Goal: Transaction & Acquisition: Purchase product/service

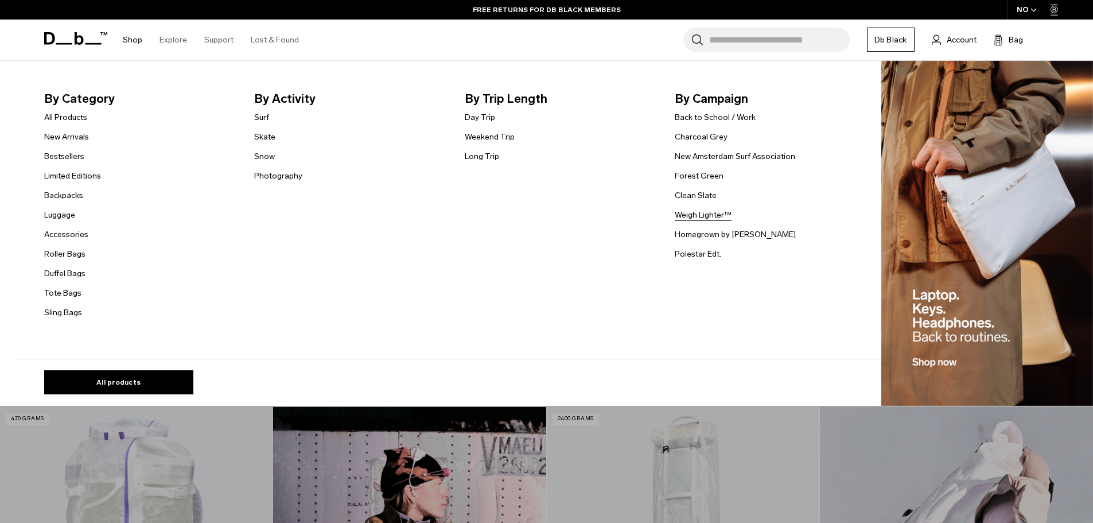
click at [705, 219] on link "Weigh Lighter™" at bounding box center [703, 215] width 57 height 12
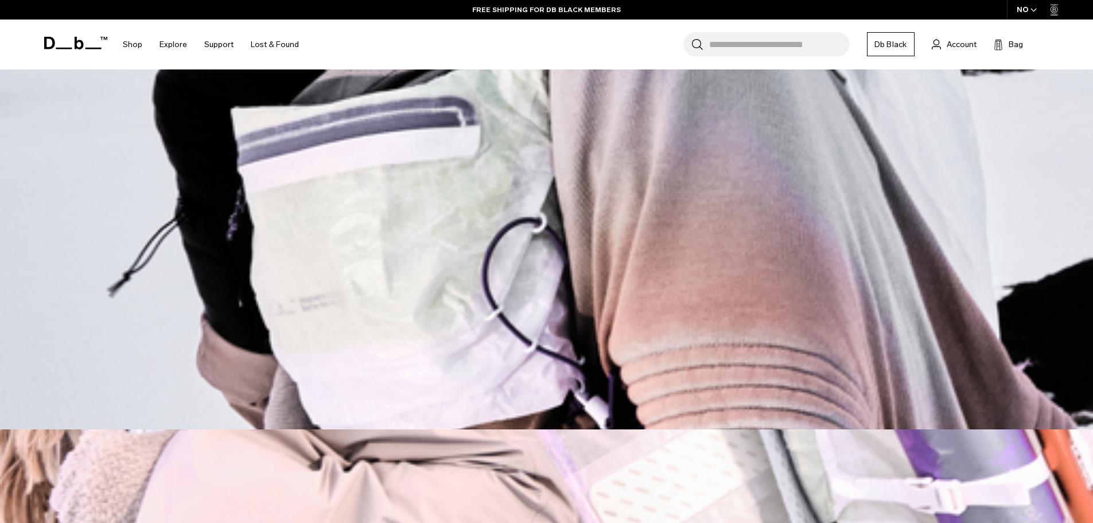
scroll to position [344, 0]
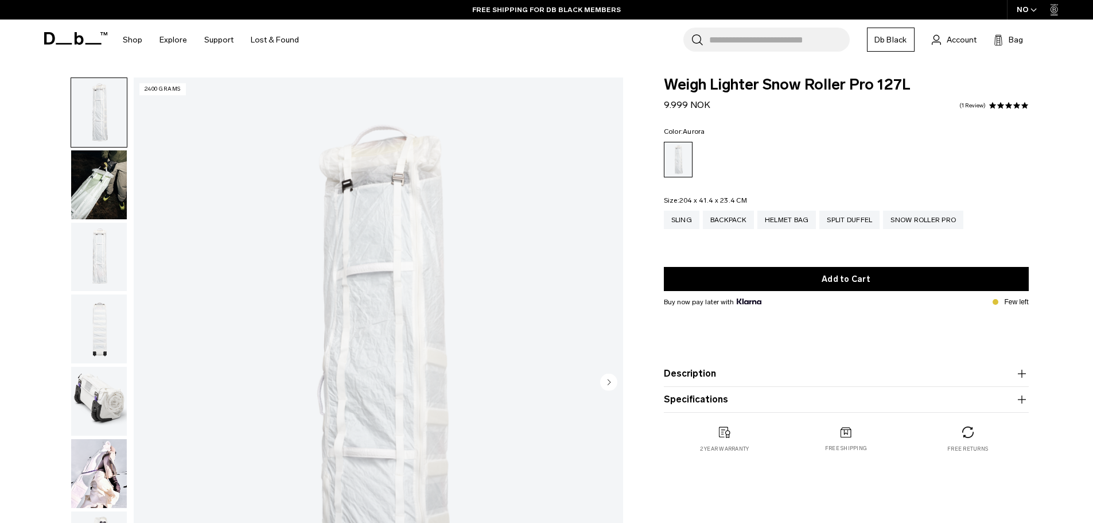
click at [92, 209] on img "button" at bounding box center [99, 184] width 56 height 69
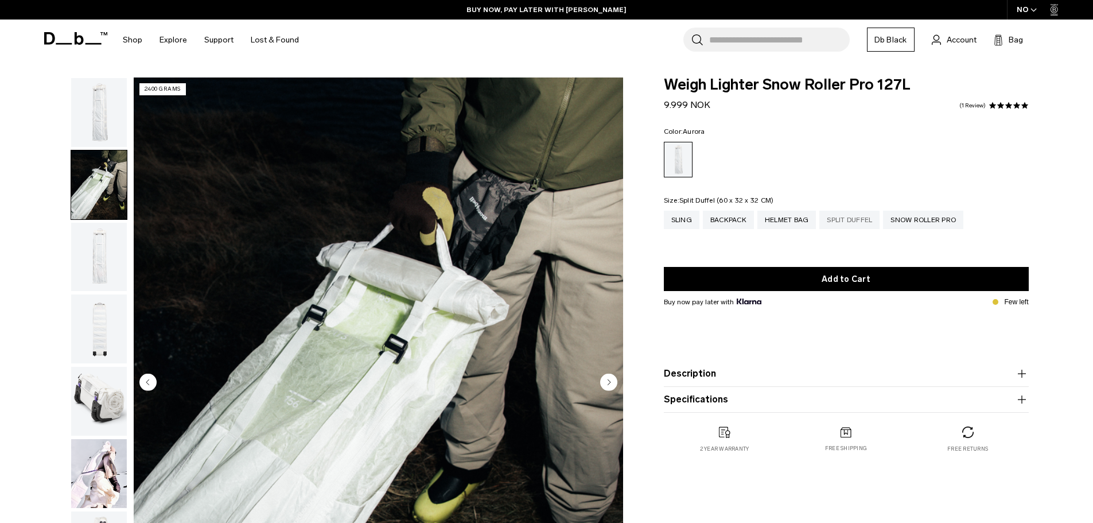
click at [845, 224] on div "Split Duffel" at bounding box center [849, 220] width 60 height 18
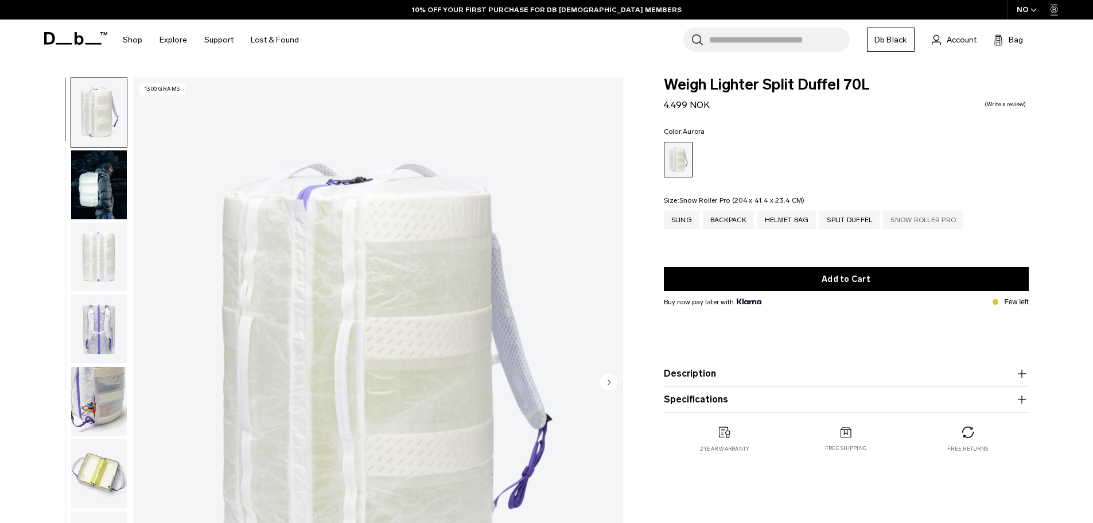
click at [931, 217] on div "Snow Roller Pro" at bounding box center [923, 220] width 80 height 18
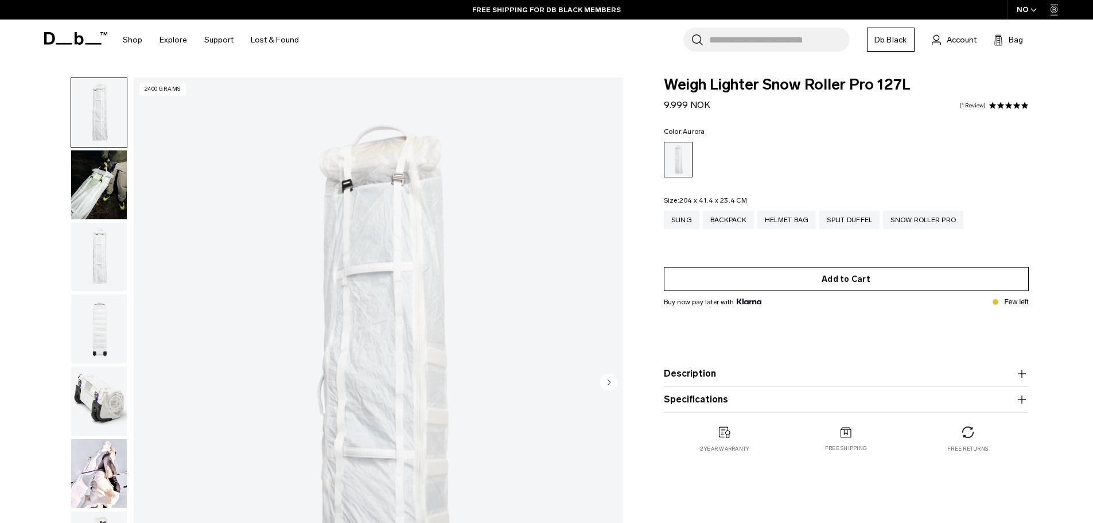
click at [846, 281] on button "Add to Cart" at bounding box center [846, 279] width 365 height 24
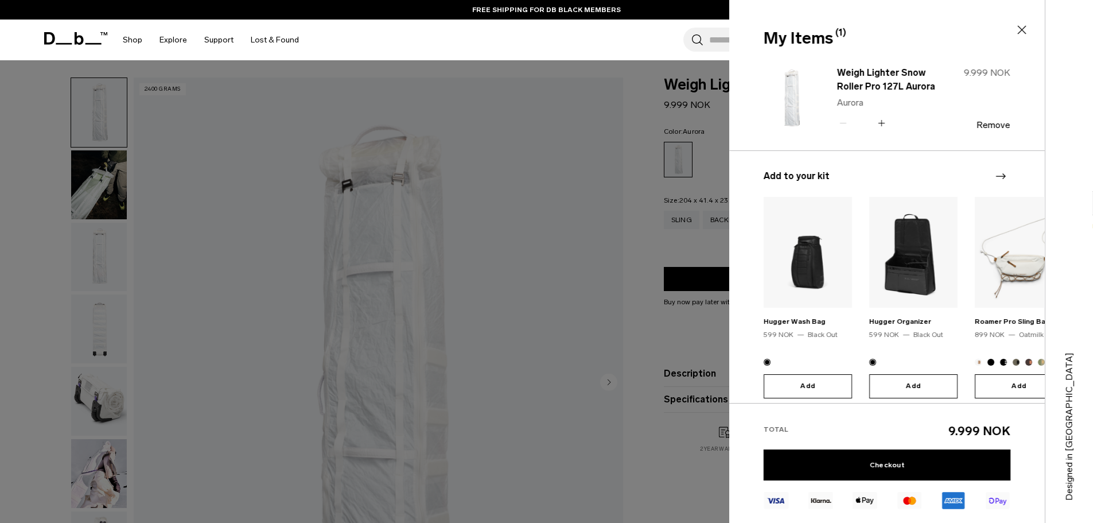
click at [1020, 32] on icon at bounding box center [1022, 30] width 14 height 14
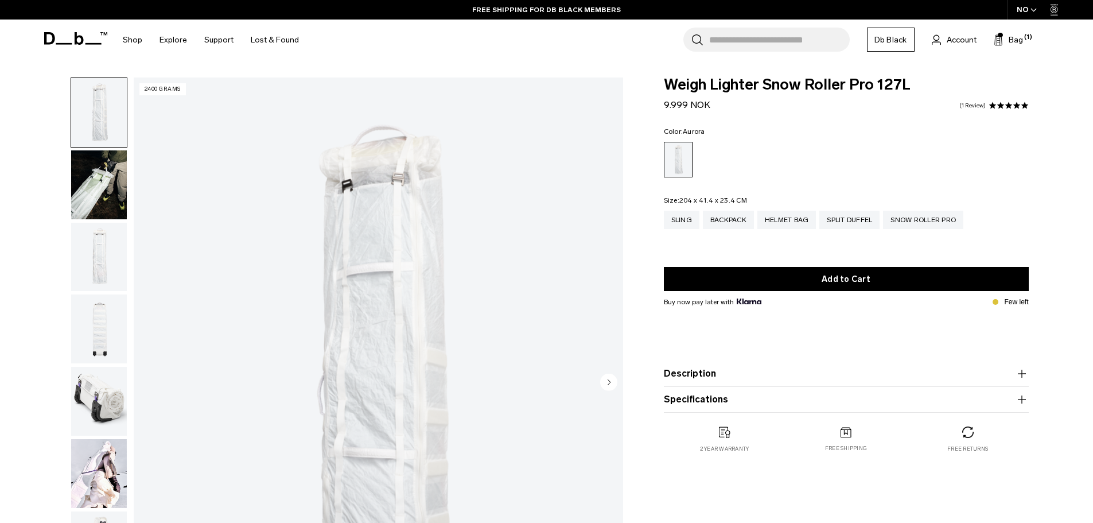
click at [698, 106] on span "9.999 NOK" at bounding box center [687, 104] width 46 height 11
click at [60, 44] on icon at bounding box center [64, 44] width 16 height 2
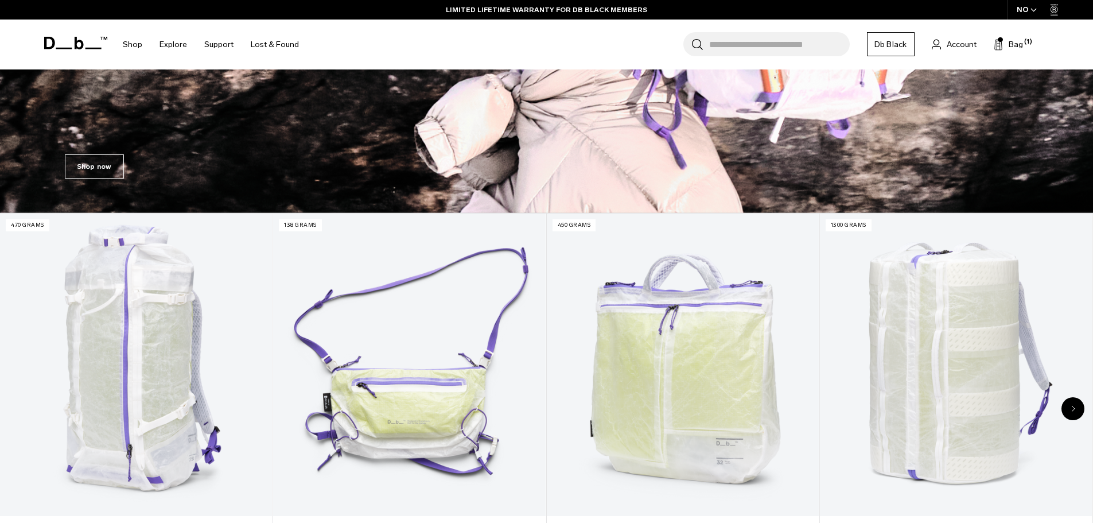
scroll to position [478, 0]
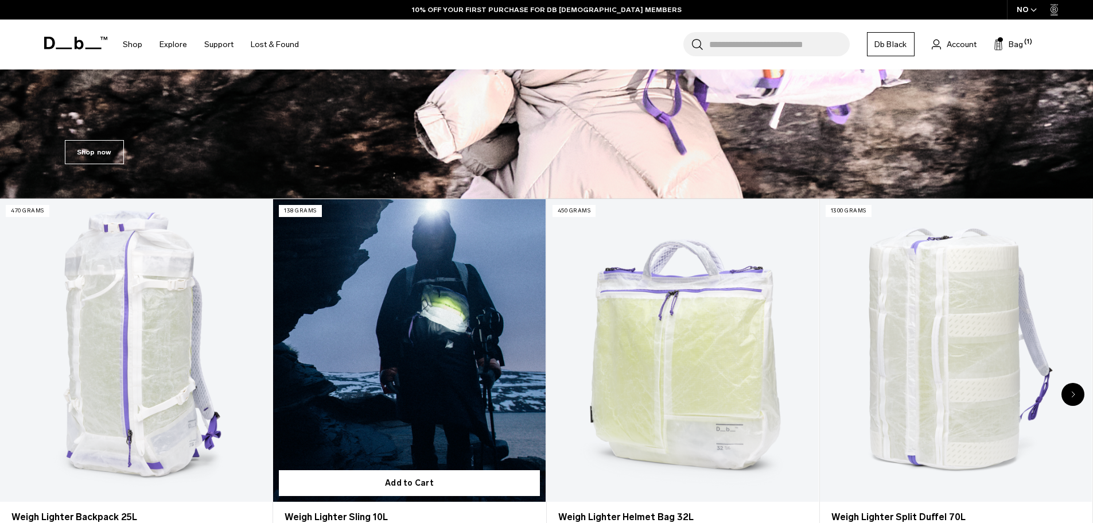
click at [412, 394] on link "Weigh Lighter Sling 10L" at bounding box center [409, 350] width 272 height 302
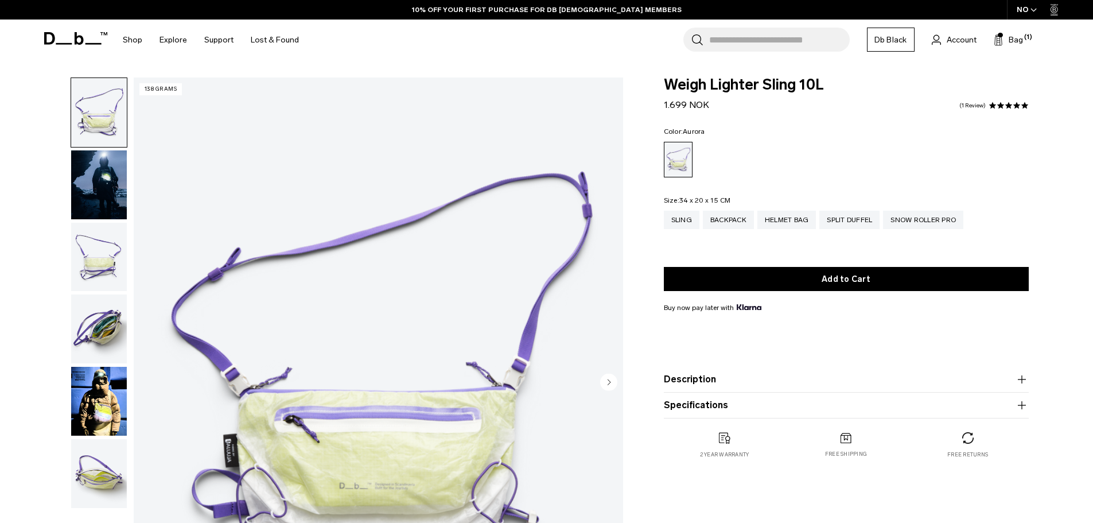
click at [102, 407] on img "button" at bounding box center [99, 401] width 56 height 69
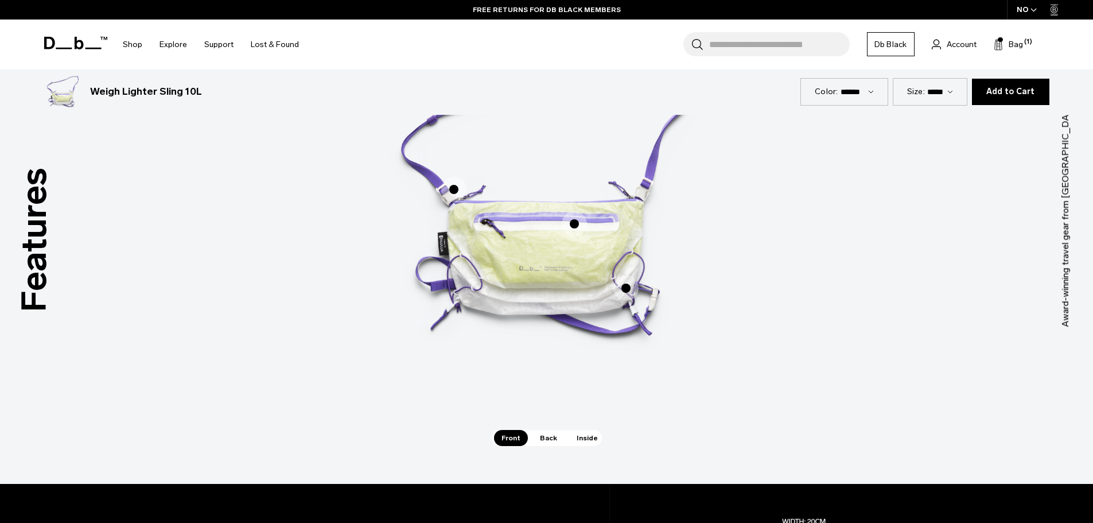
scroll to position [784, 0]
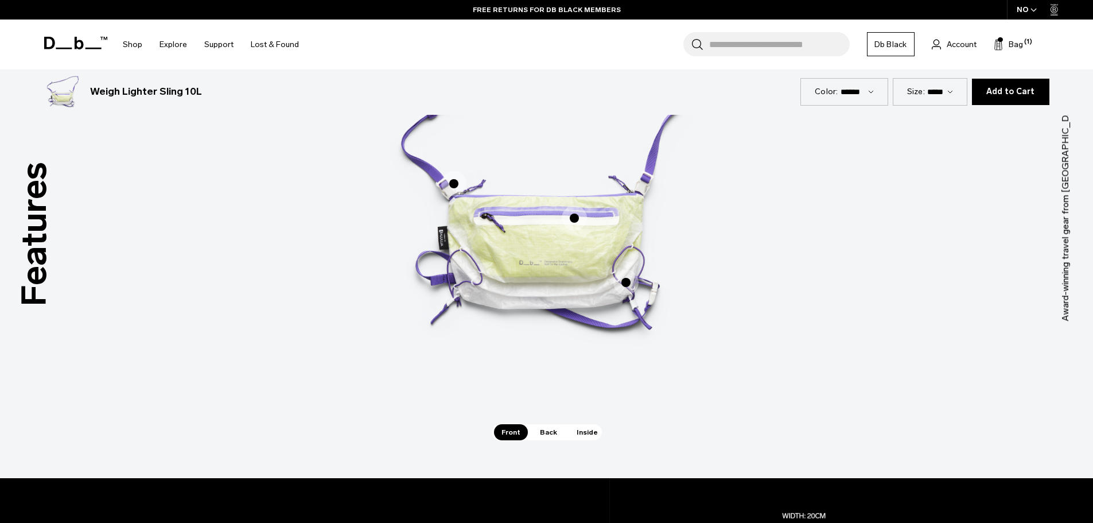
click at [631, 281] on span "1 / 3" at bounding box center [625, 282] width 25 height 25
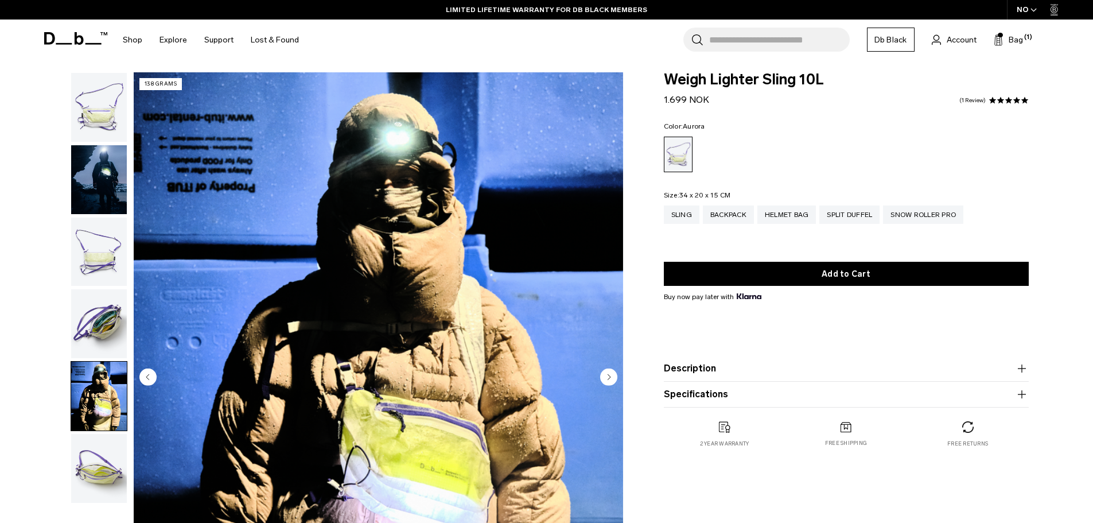
scroll to position [0, 0]
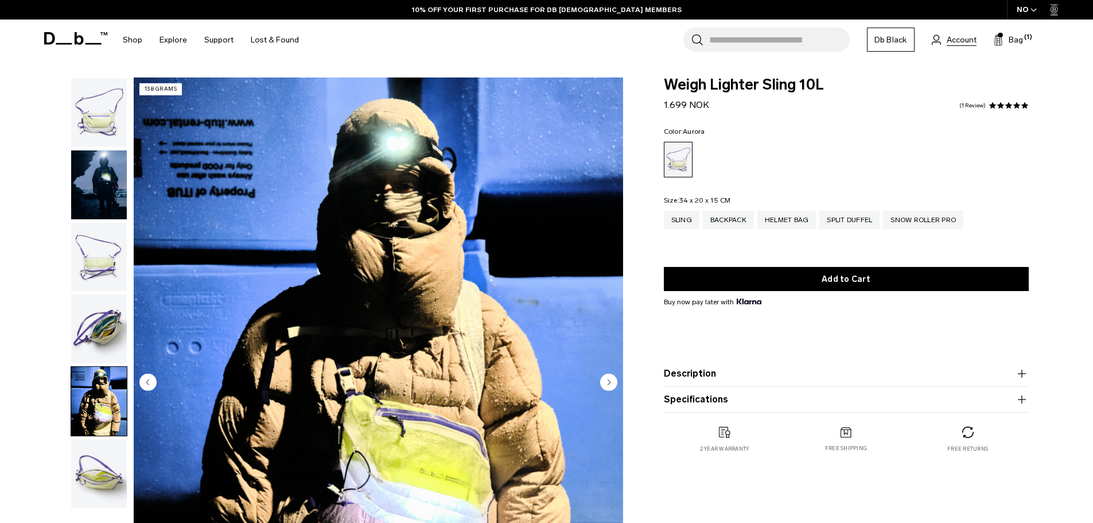
click at [972, 40] on span "Account" at bounding box center [962, 40] width 30 height 12
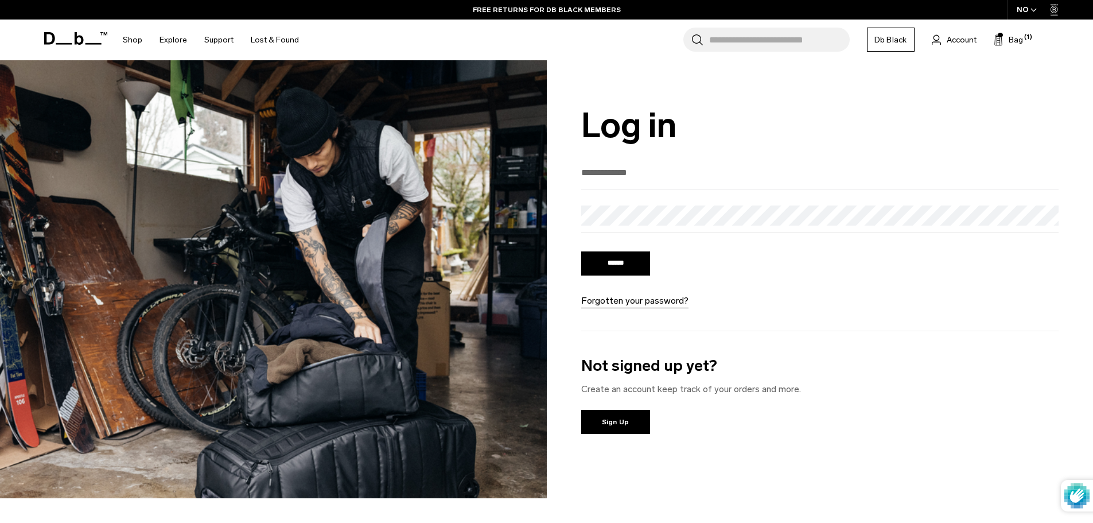
type input "**********"
click at [600, 265] on input "******" at bounding box center [615, 263] width 69 height 24
click at [619, 267] on input "******" at bounding box center [615, 263] width 69 height 24
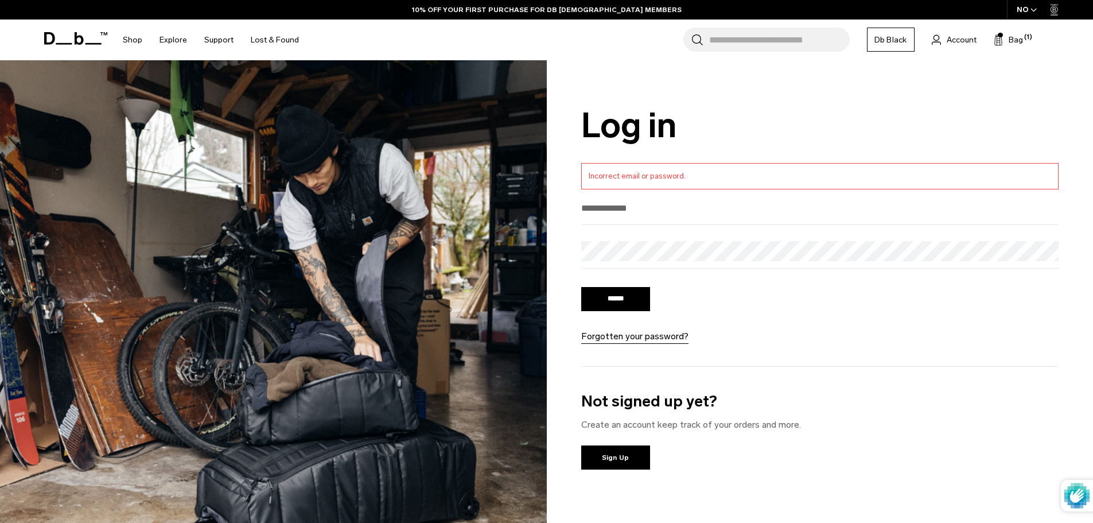
click at [881, 118] on h1 "Log in" at bounding box center [820, 125] width 478 height 38
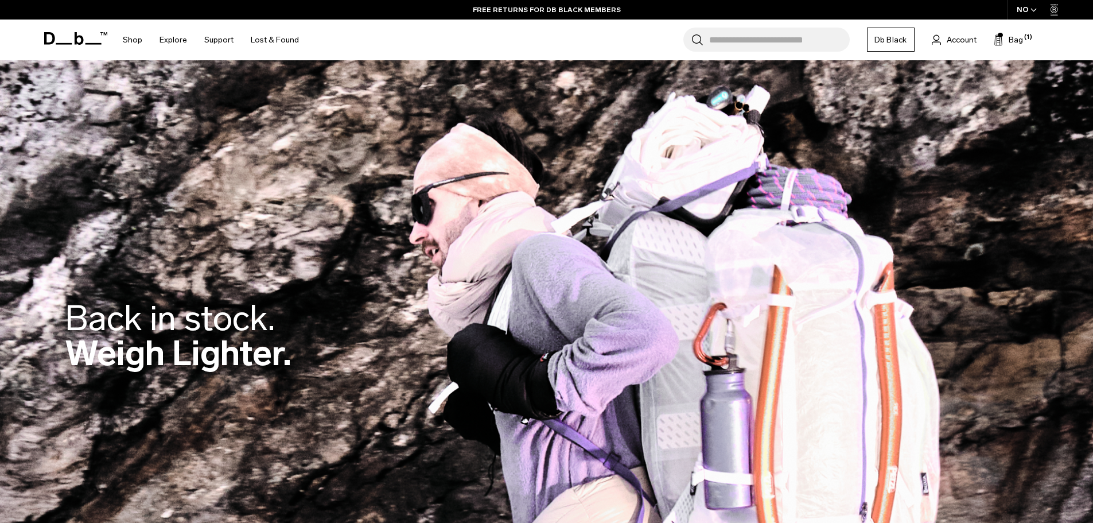
click at [1024, 11] on div "NO" at bounding box center [1027, 10] width 40 height 20
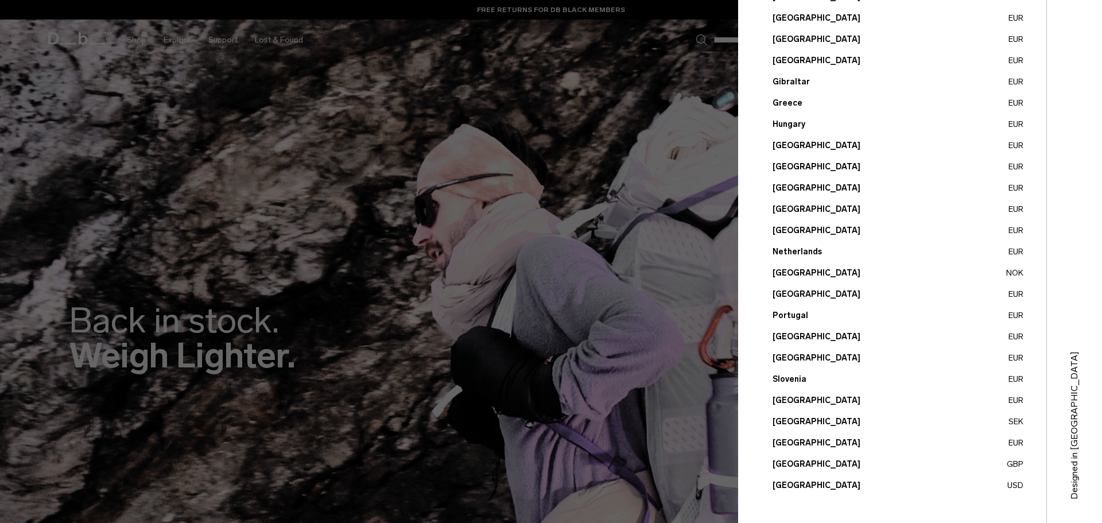
scroll to position [324, 0]
click at [797, 481] on button "United States USD" at bounding box center [897, 484] width 251 height 12
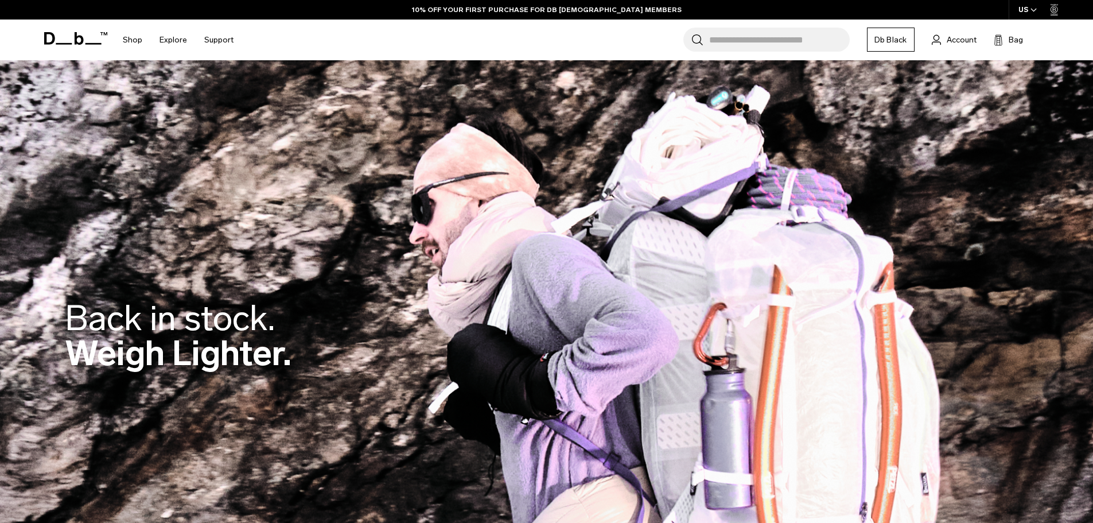
click at [889, 37] on link "Db Black" at bounding box center [891, 40] width 48 height 24
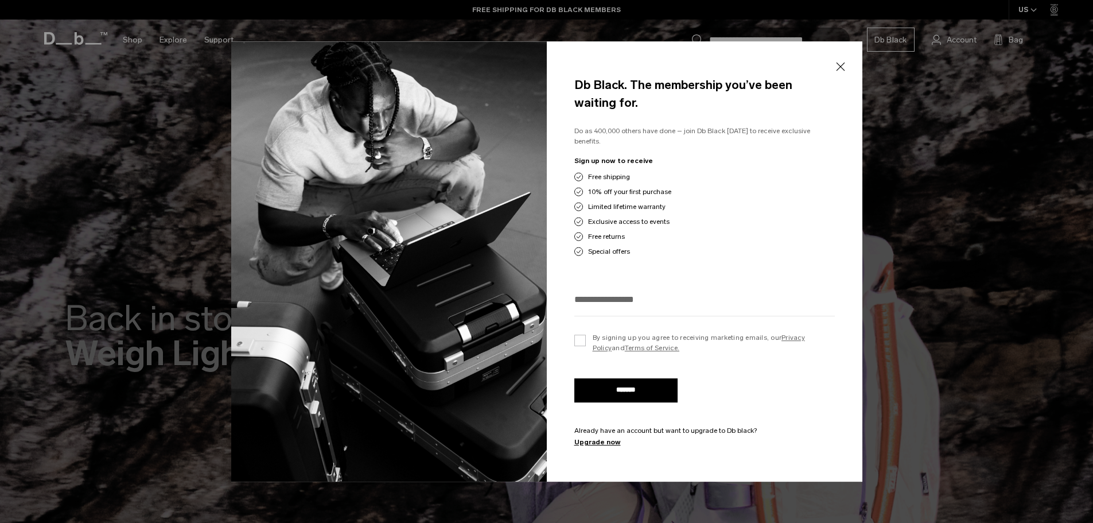
click at [843, 70] on button "Close" at bounding box center [840, 67] width 14 height 24
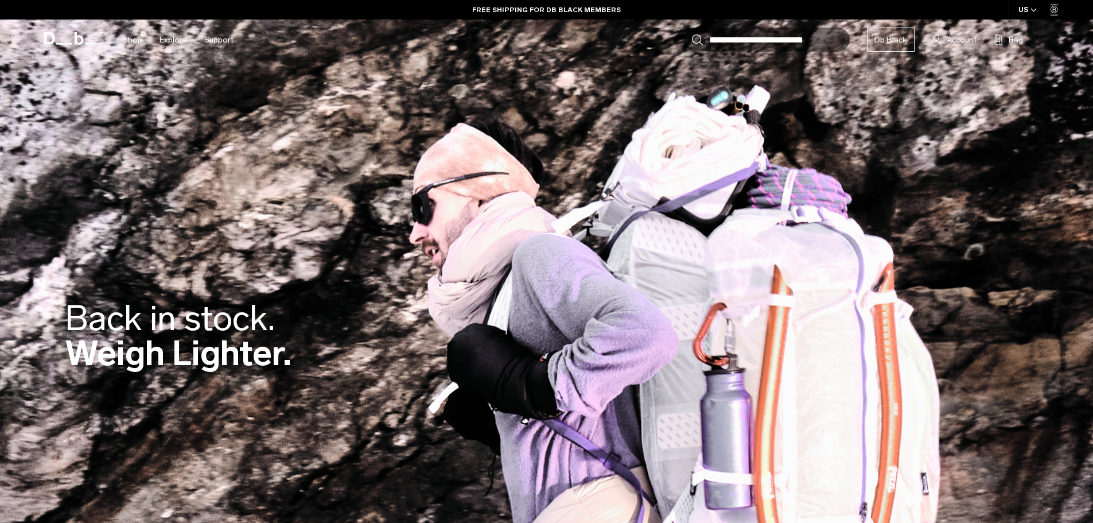
click at [184, 359] on h2 "Back in stock. Weigh Lighter." at bounding box center [178, 336] width 227 height 70
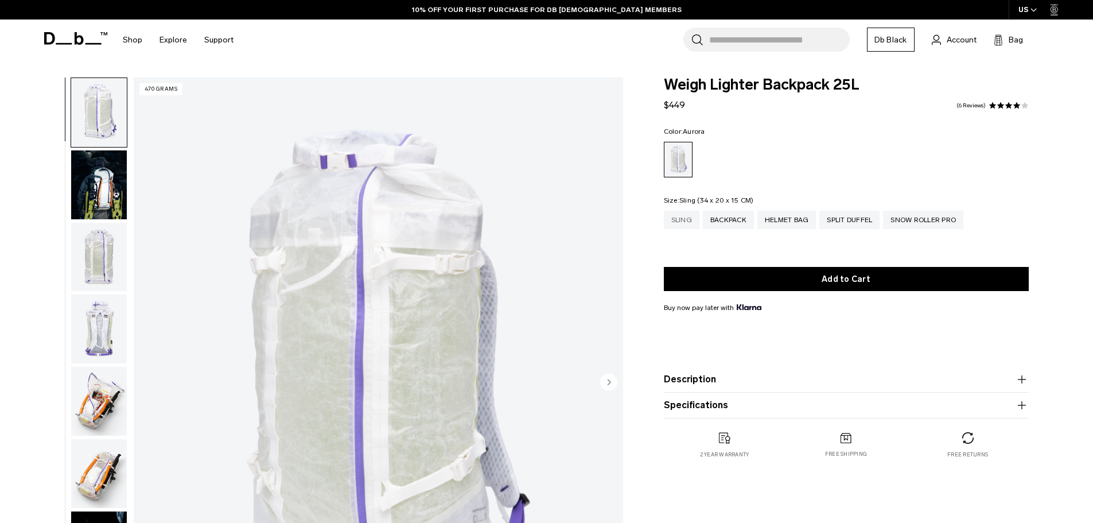
click at [677, 226] on div "Sling" at bounding box center [682, 220] width 36 height 18
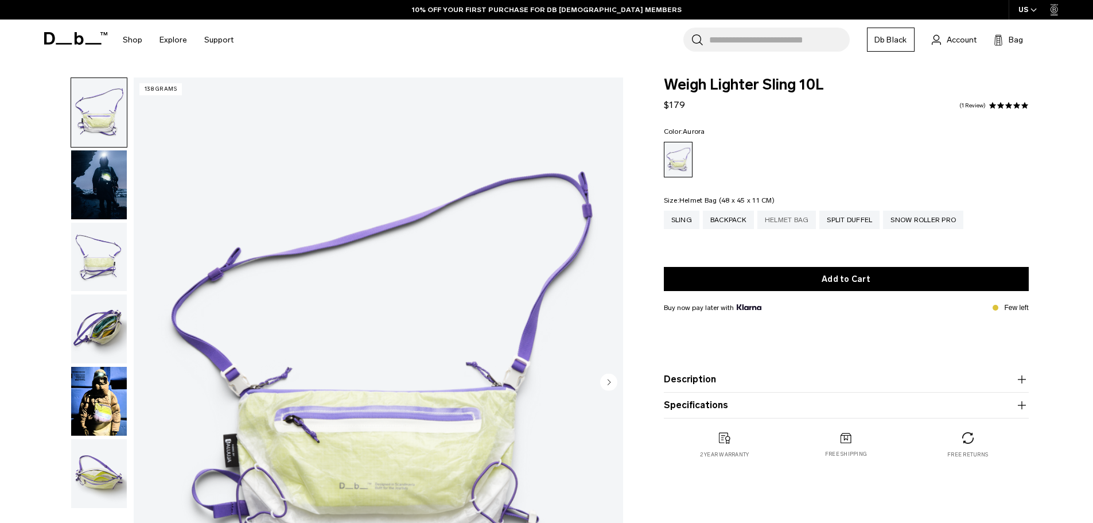
click at [782, 219] on div "Helmet Bag" at bounding box center [786, 220] width 59 height 18
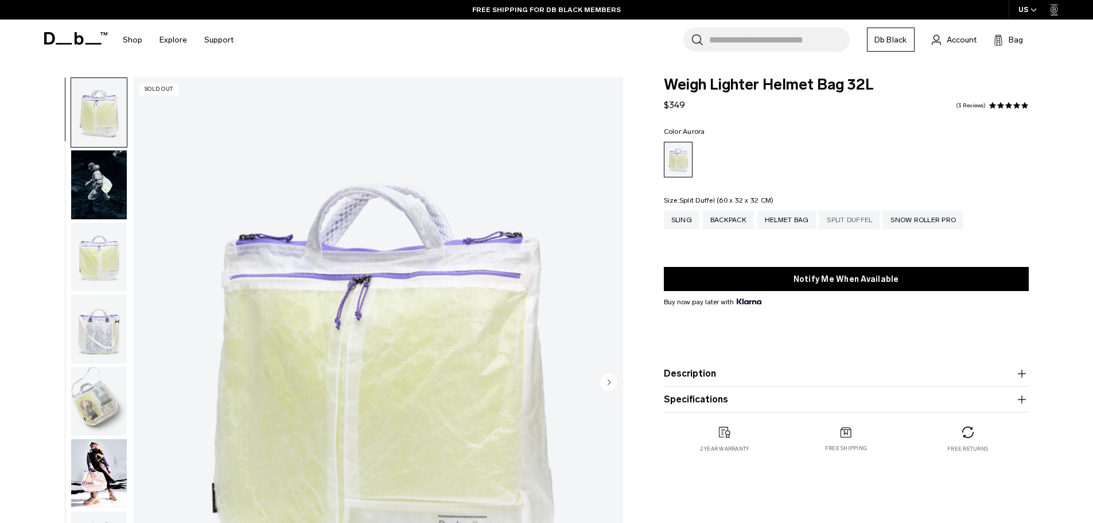
click at [848, 221] on div "Split Duffel" at bounding box center [849, 220] width 60 height 18
